Goal: Information Seeking & Learning: Find specific page/section

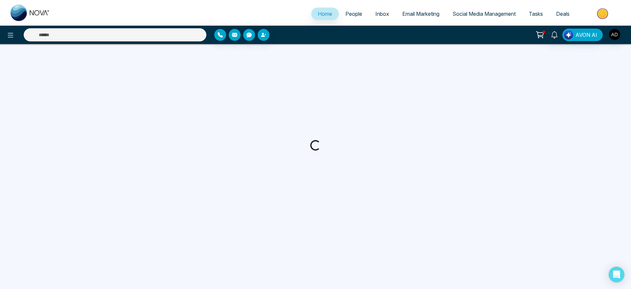
select select "*"
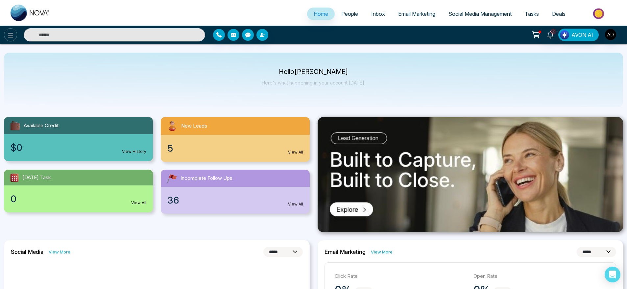
click at [12, 34] on icon at bounding box center [11, 35] width 8 height 8
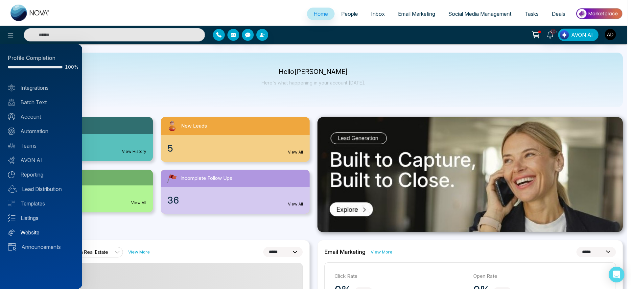
click at [37, 234] on link "Website" at bounding box center [41, 233] width 66 height 8
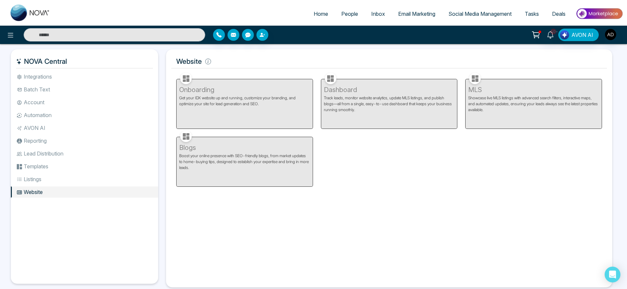
click at [69, 175] on li "Listings" at bounding box center [84, 179] width 147 height 11
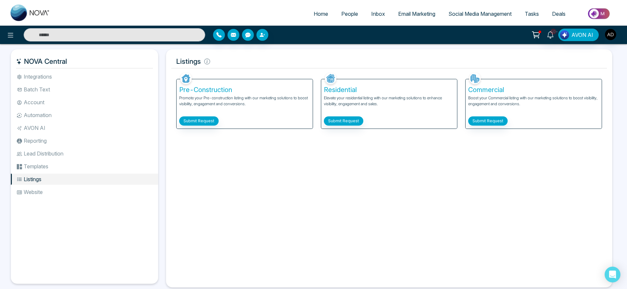
click at [57, 204] on ul "Integrations Batch Text Account Automation AVON AI Reporting Lead Distribution …" at bounding box center [84, 172] width 147 height 202
click at [63, 191] on li "Website" at bounding box center [84, 191] width 147 height 11
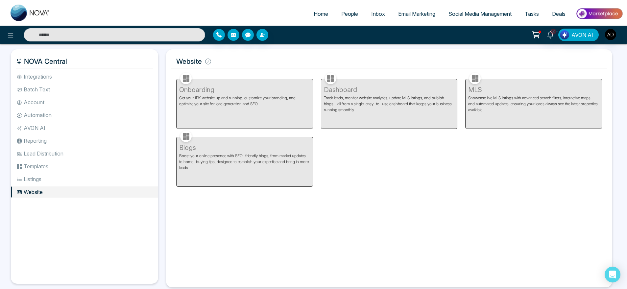
click at [63, 179] on li "Listings" at bounding box center [84, 179] width 147 height 11
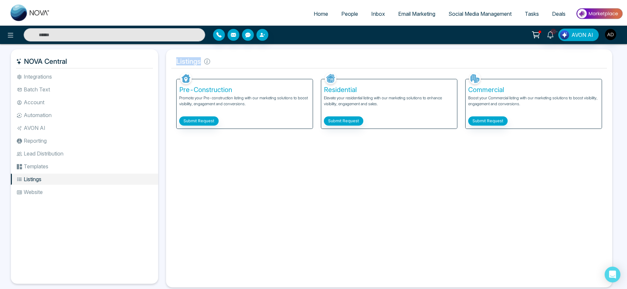
drag, startPoint x: 178, startPoint y: 64, endPoint x: 211, endPoint y: 61, distance: 33.6
click at [211, 61] on h5 "Listings" at bounding box center [389, 62] width 436 height 14
click at [203, 61] on h5 "Listings" at bounding box center [389, 62] width 436 height 14
click at [208, 61] on icon at bounding box center [207, 62] width 6 height 6
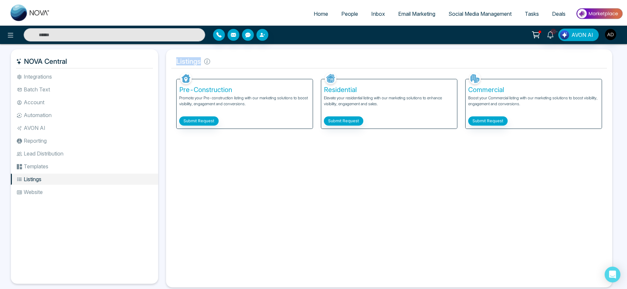
drag, startPoint x: 175, startPoint y: 60, endPoint x: 211, endPoint y: 58, distance: 36.3
click at [211, 58] on h5 "Listings" at bounding box center [389, 62] width 436 height 14
click at [59, 189] on li "Website" at bounding box center [84, 191] width 147 height 11
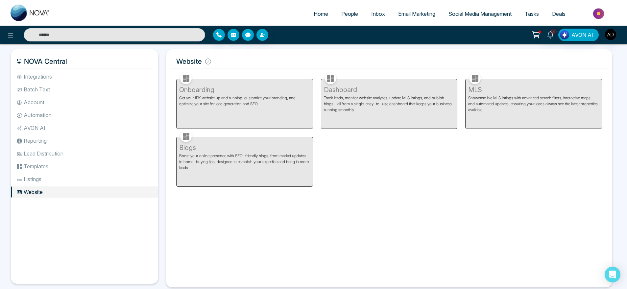
click at [55, 184] on li "Listings" at bounding box center [84, 179] width 147 height 11
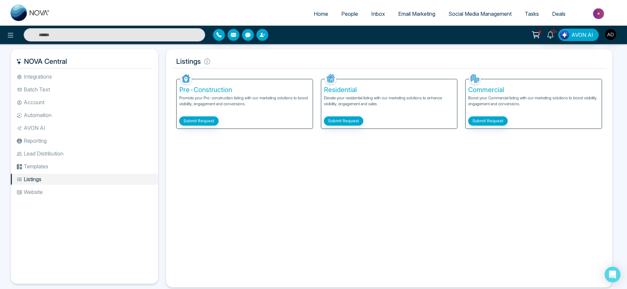
click at [57, 158] on li "Lead Distribution" at bounding box center [84, 153] width 147 height 11
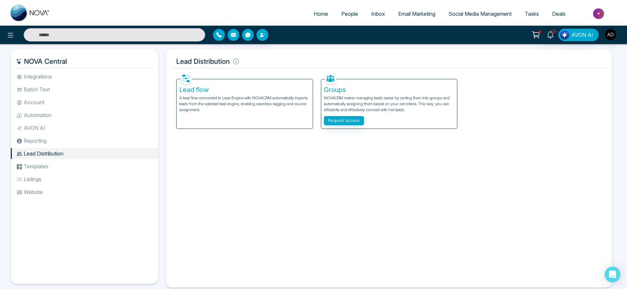
click at [73, 150] on li "Lead Distribution" at bounding box center [84, 153] width 147 height 11
click at [68, 171] on li "Templates" at bounding box center [84, 166] width 147 height 11
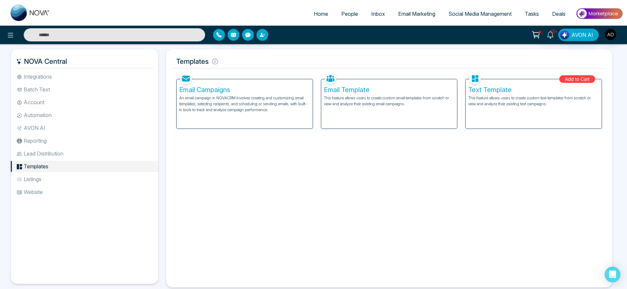
click at [50, 178] on li "Listings" at bounding box center [84, 179] width 147 height 11
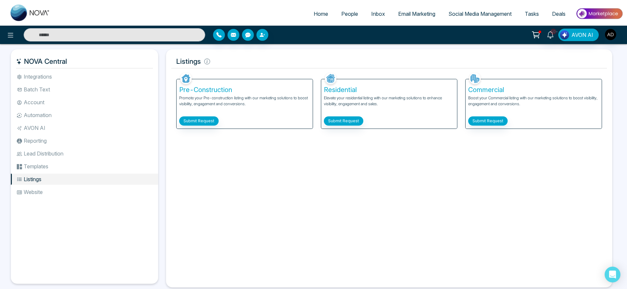
click at [65, 191] on li "Website" at bounding box center [84, 191] width 147 height 11
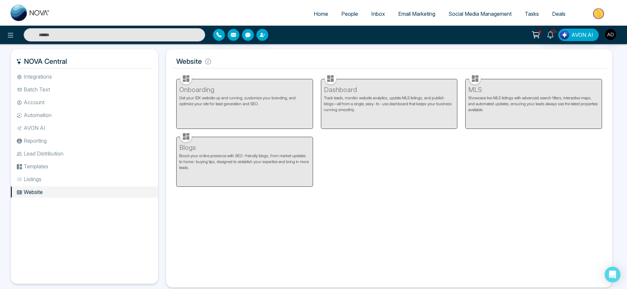
click at [243, 107] on div "Onboarding Get your IDX website up and running, customize your branding, and op…" at bounding box center [244, 100] width 145 height 58
drag, startPoint x: 168, startPoint y: 63, endPoint x: 232, endPoint y: 61, distance: 63.5
click at [232, 61] on div "Website Facebook NOVACRM enables users to connect to Facebook to schedule socia…" at bounding box center [389, 168] width 446 height 238
click at [232, 61] on h5 "Website" at bounding box center [389, 62] width 436 height 14
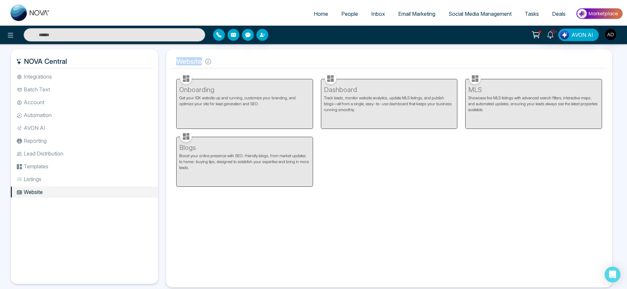
drag, startPoint x: 177, startPoint y: 56, endPoint x: 253, endPoint y: 56, distance: 76.0
click at [253, 56] on h5 "Website" at bounding box center [389, 62] width 436 height 14
click at [617, 35] on div "10+ AVON AI" at bounding box center [497, 35] width 254 height 12
click at [607, 31] on img "button" at bounding box center [610, 34] width 11 height 11
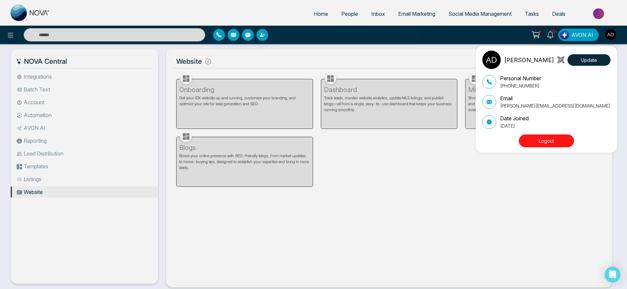
click at [346, 17] on div "[PERSON_NAME] Update Personal Number [PHONE_NUMBER] Email [PERSON_NAME][EMAIL_A…" at bounding box center [313, 144] width 627 height 289
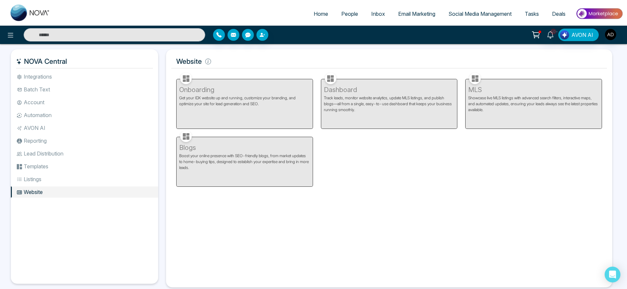
click at [346, 17] on link "People" at bounding box center [350, 14] width 30 height 12
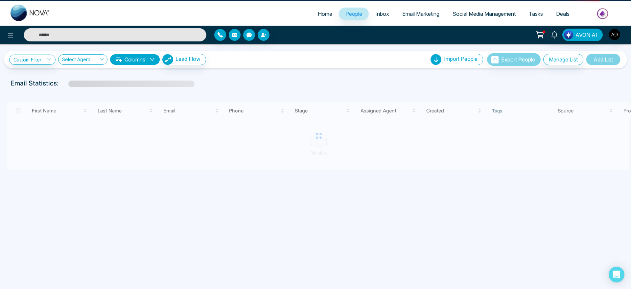
click at [346, 17] on link "People" at bounding box center [354, 14] width 30 height 12
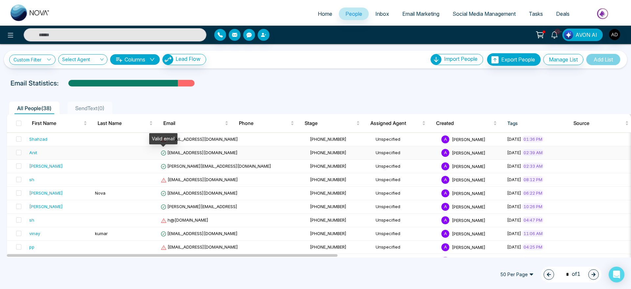
click at [162, 150] on icon at bounding box center [164, 153] width 6 height 6
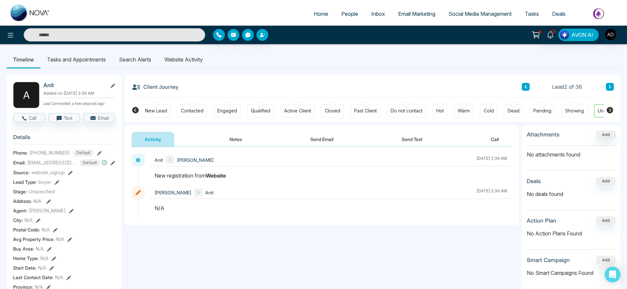
click at [142, 62] on li "Search Alerts" at bounding box center [134, 60] width 45 height 18
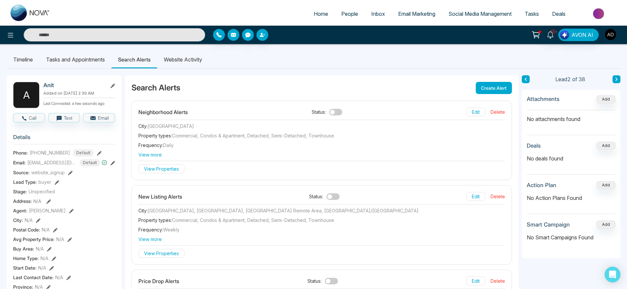
click at [614, 33] on img "button" at bounding box center [610, 34] width 11 height 11
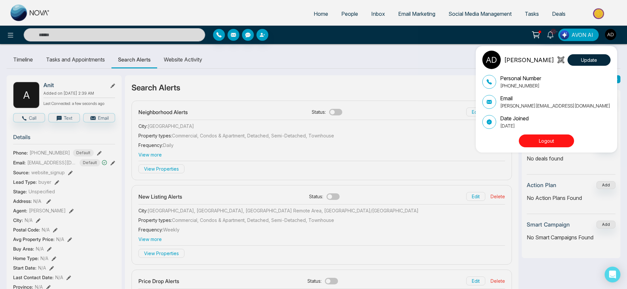
click at [553, 137] on button "Logout" at bounding box center [546, 140] width 55 height 13
